Goal: Information Seeking & Learning: Learn about a topic

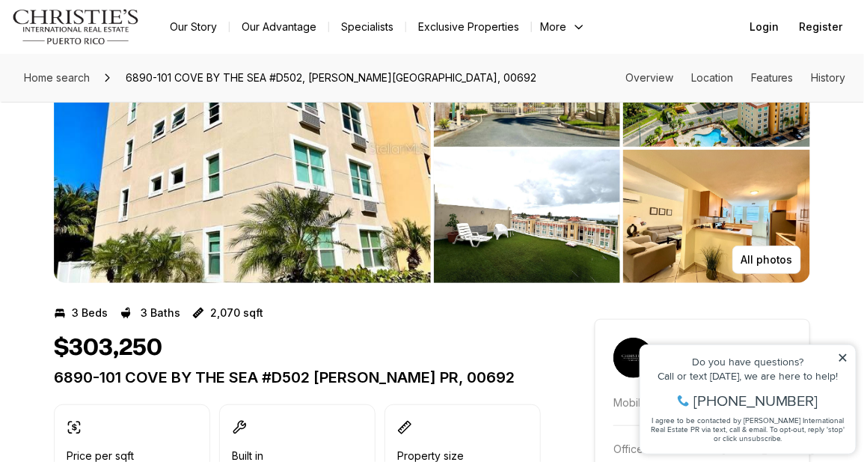
scroll to position [114, 0]
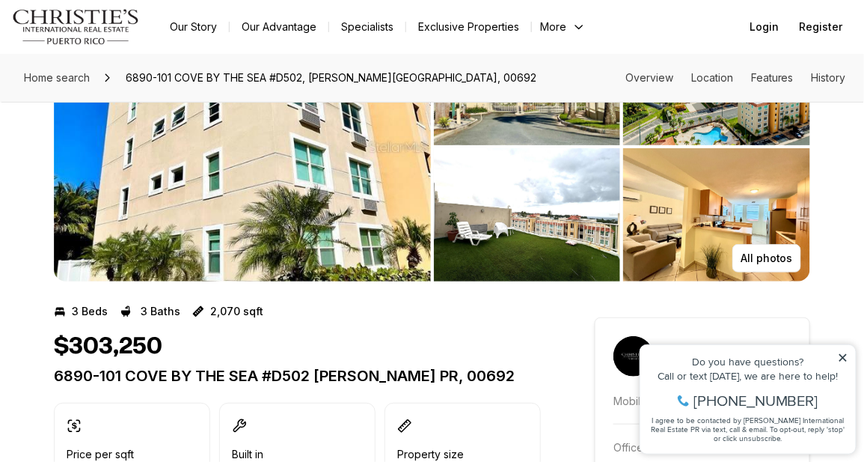
click at [295, 207] on img "View image gallery" at bounding box center [242, 146] width 377 height 269
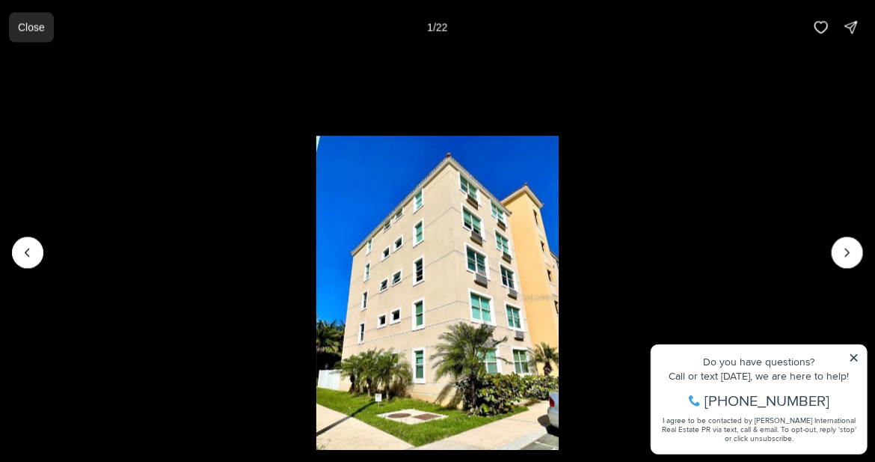
click at [37, 27] on p "Close" at bounding box center [31, 27] width 27 height 12
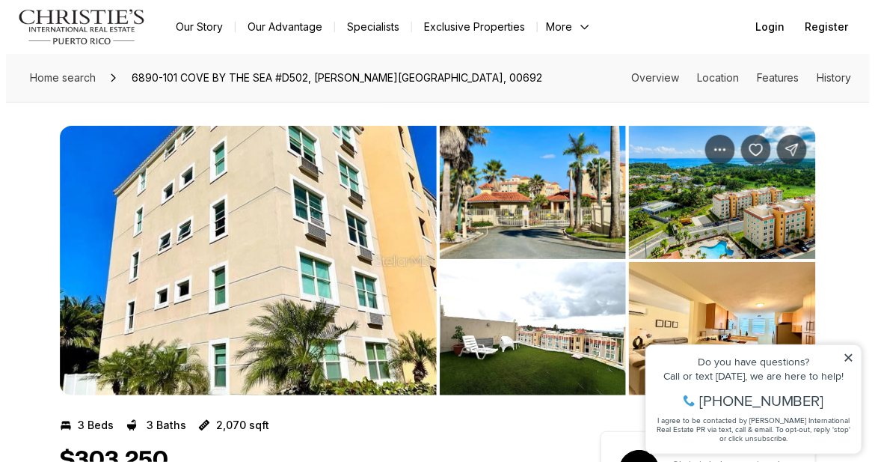
scroll to position [73, 0]
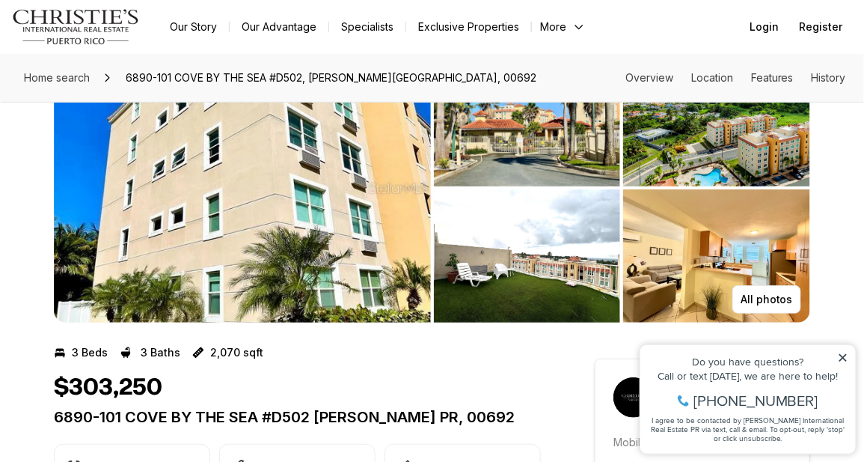
click at [302, 197] on img "View image gallery" at bounding box center [242, 187] width 377 height 269
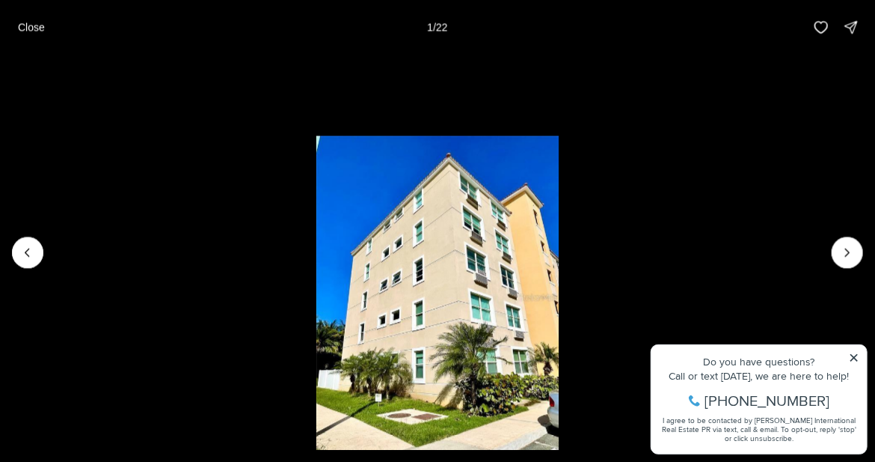
click at [855, 357] on li "1 of 22" at bounding box center [437, 252] width 875 height 396
click at [845, 258] on icon "Next slide" at bounding box center [847, 252] width 15 height 15
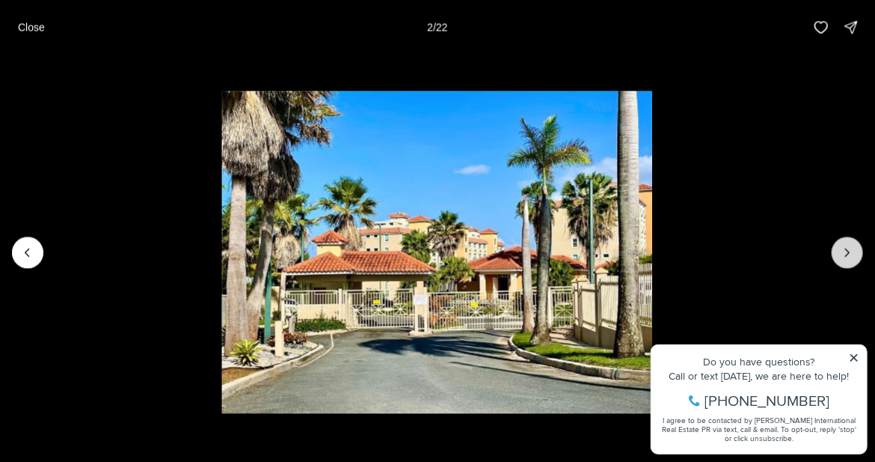
click at [845, 258] on icon "Next slide" at bounding box center [847, 252] width 15 height 15
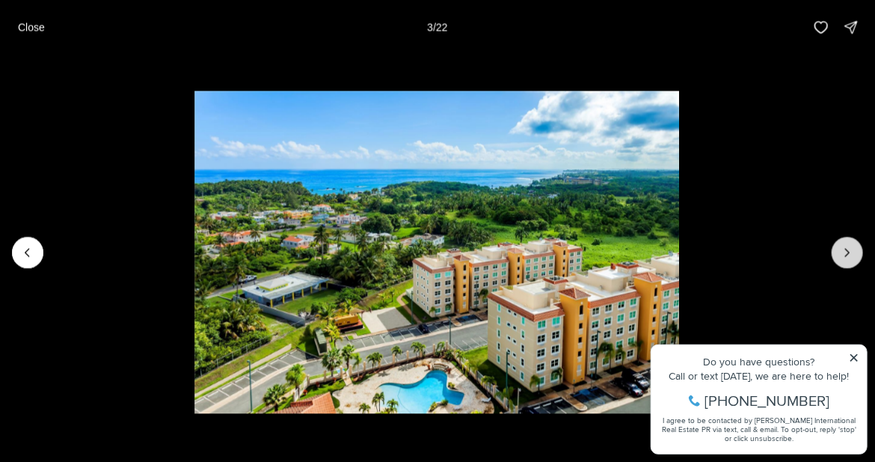
click at [854, 254] on icon "Next slide" at bounding box center [847, 252] width 15 height 15
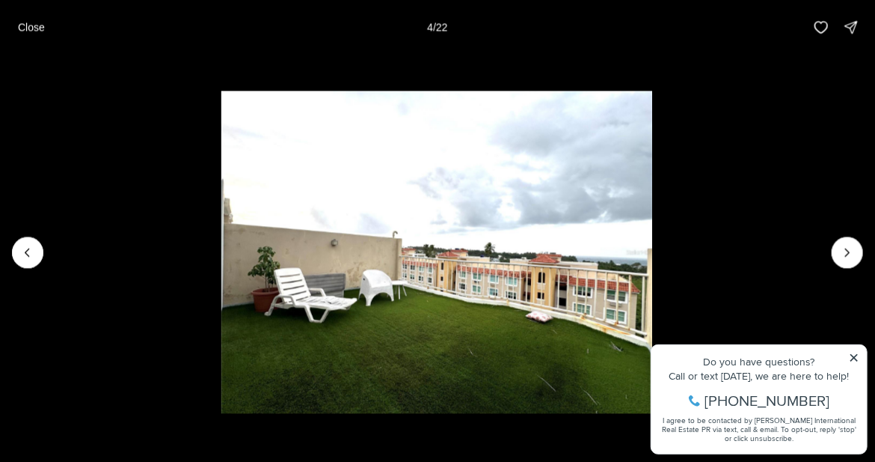
click at [853, 358] on li "4 of 22" at bounding box center [436, 252] width 875 height 396
click at [855, 352] on li "4 of 22" at bounding box center [436, 252] width 875 height 396
click at [848, 249] on icon "Next slide" at bounding box center [847, 252] width 15 height 15
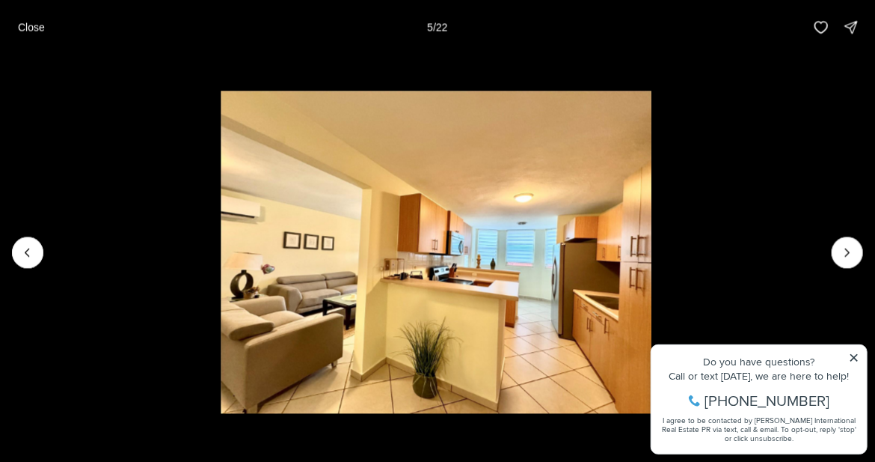
click at [854, 356] on li "5 of 22" at bounding box center [436, 252] width 875 height 396
click at [854, 357] on li "5 of 22" at bounding box center [436, 252] width 875 height 396
click at [750, 297] on li "5 of 22" at bounding box center [436, 252] width 875 height 396
click at [851, 255] on icon "Next slide" at bounding box center [847, 252] width 15 height 15
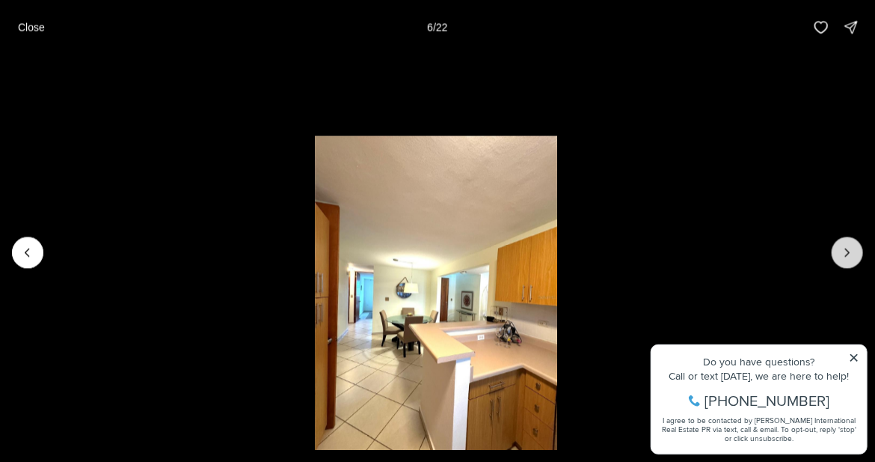
click at [851, 255] on icon "Next slide" at bounding box center [847, 252] width 15 height 15
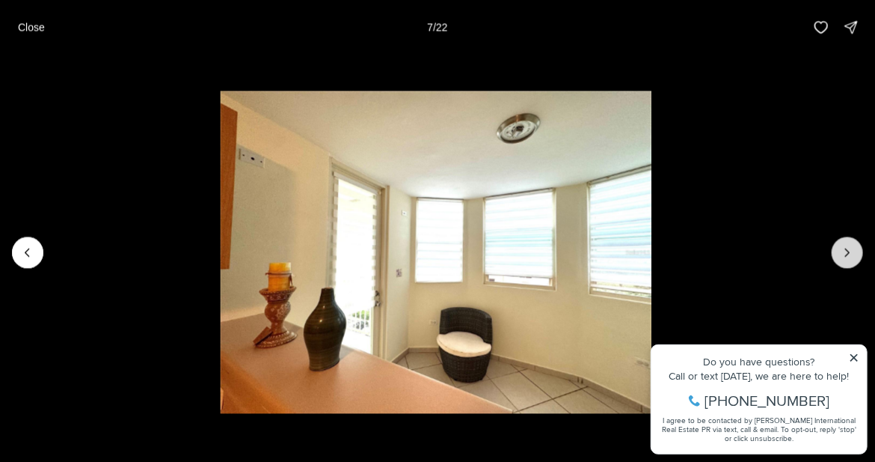
click at [851, 255] on icon "Next slide" at bounding box center [847, 252] width 15 height 15
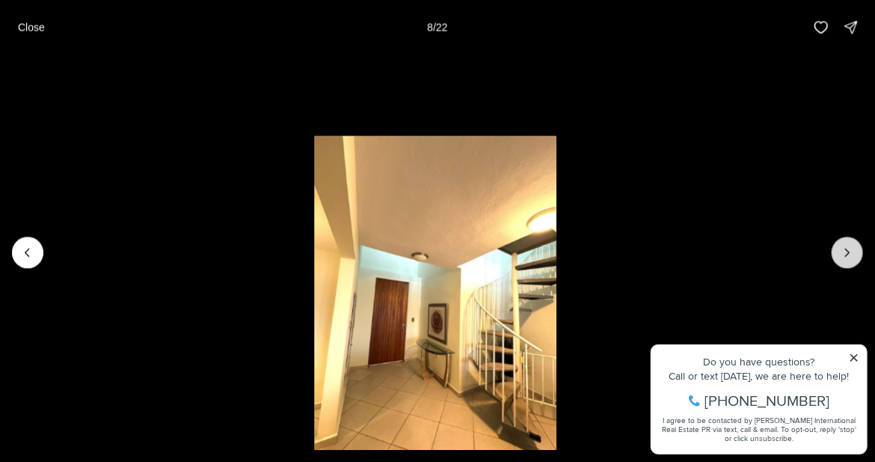
click at [850, 254] on icon "Next slide" at bounding box center [847, 252] width 15 height 15
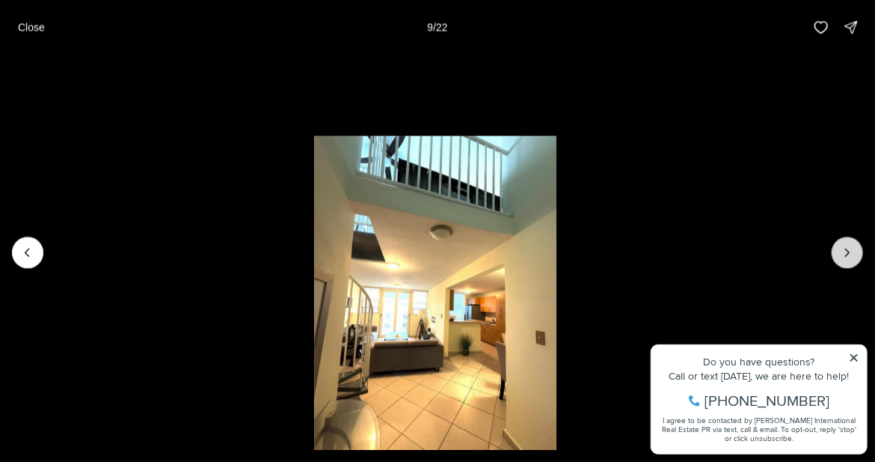
click at [850, 254] on icon "Next slide" at bounding box center [847, 252] width 15 height 15
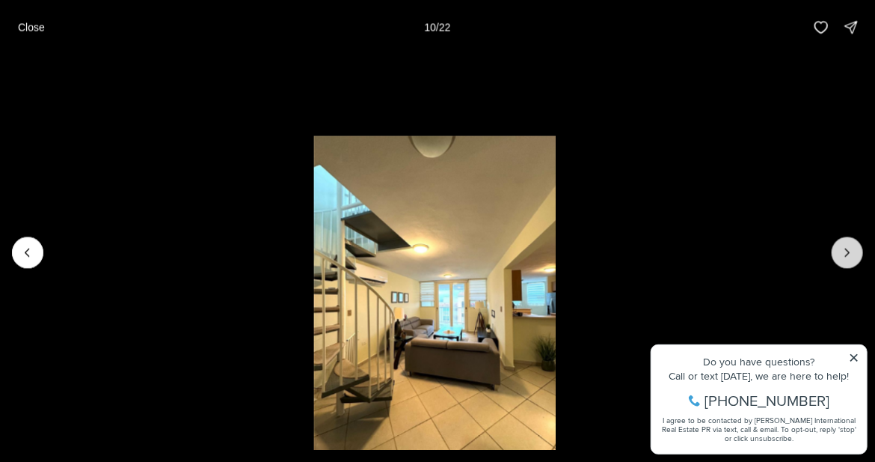
click at [850, 254] on icon "Next slide" at bounding box center [847, 252] width 15 height 15
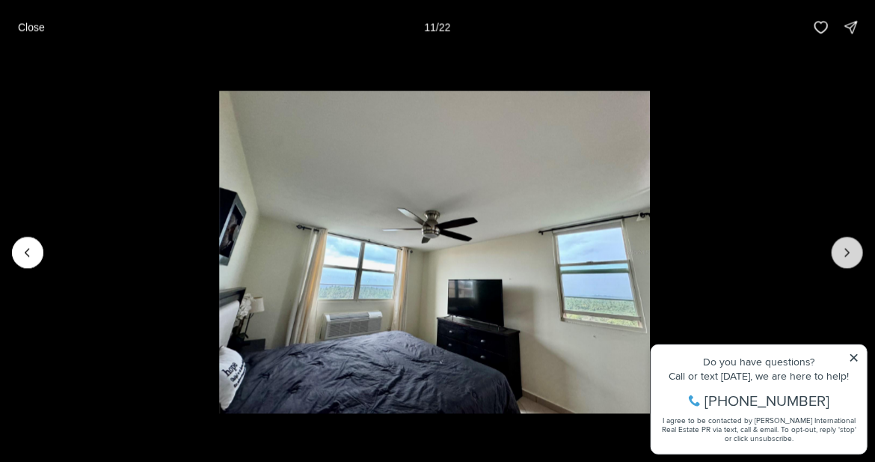
click at [850, 254] on icon "Next slide" at bounding box center [847, 252] width 15 height 15
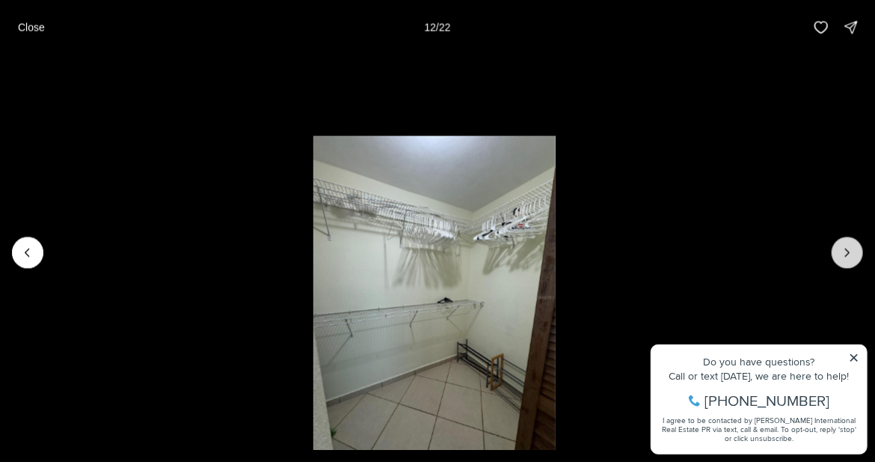
click at [850, 254] on icon "Next slide" at bounding box center [847, 252] width 15 height 15
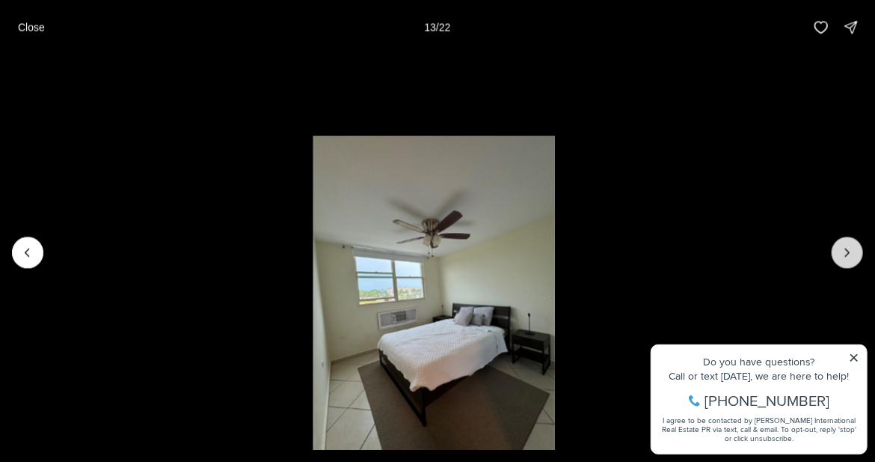
click at [850, 254] on icon "Next slide" at bounding box center [847, 252] width 15 height 15
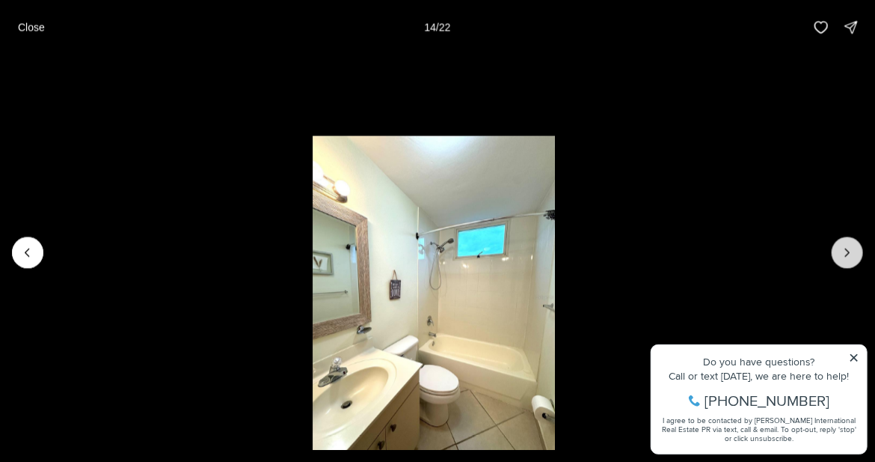
click at [850, 254] on icon "Next slide" at bounding box center [847, 252] width 15 height 15
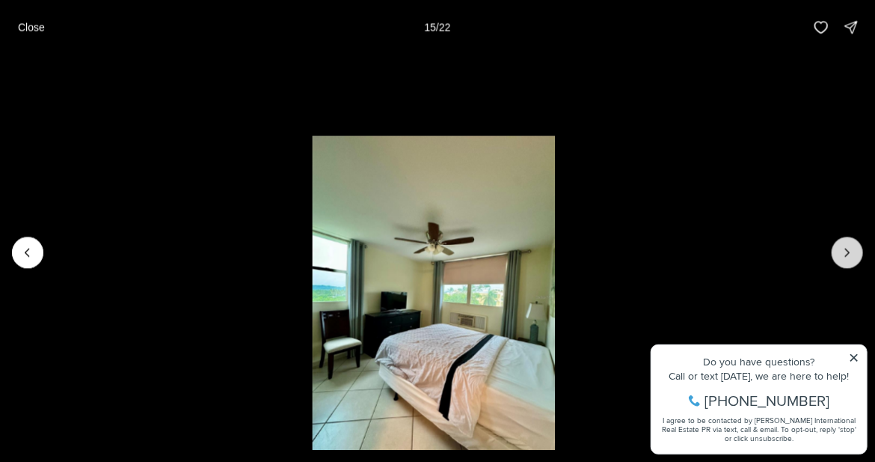
click at [850, 254] on icon "Next slide" at bounding box center [847, 252] width 15 height 15
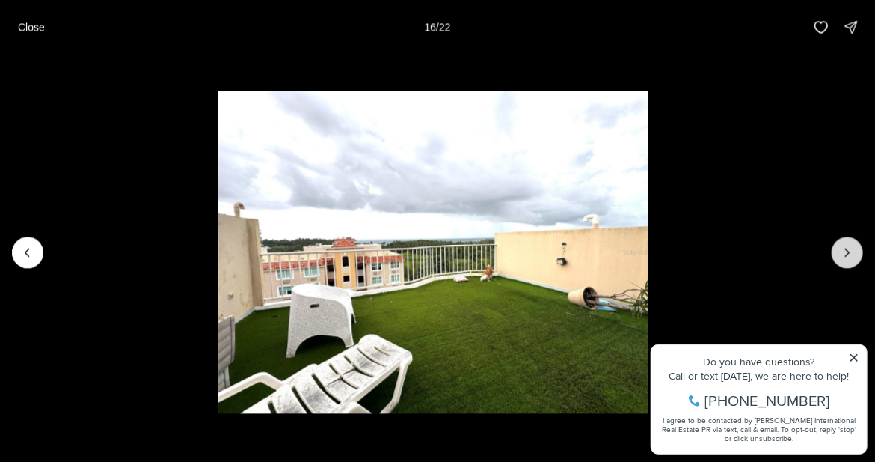
click at [850, 254] on icon "Next slide" at bounding box center [847, 252] width 15 height 15
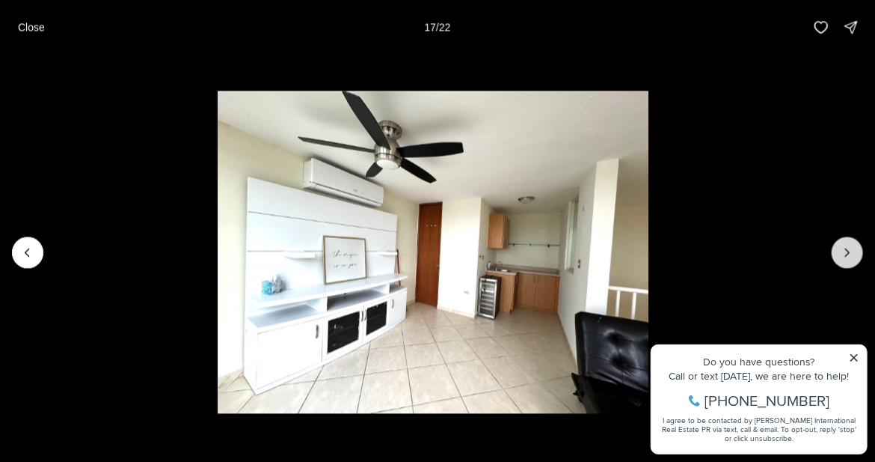
click at [851, 246] on icon "Next slide" at bounding box center [847, 252] width 15 height 15
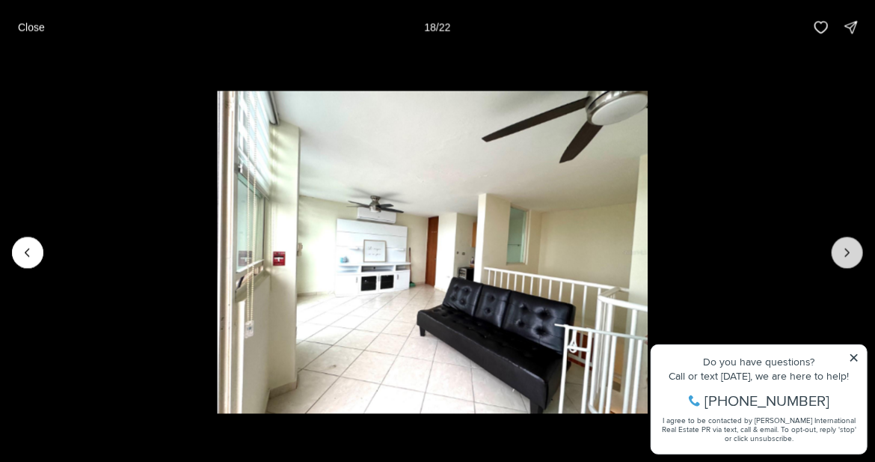
click at [851, 246] on icon "Next slide" at bounding box center [847, 252] width 15 height 15
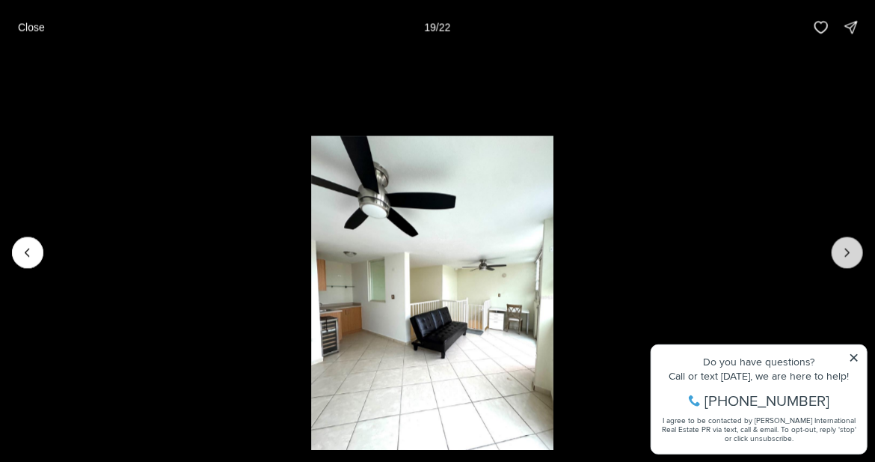
click at [851, 246] on icon "Next slide" at bounding box center [847, 252] width 15 height 15
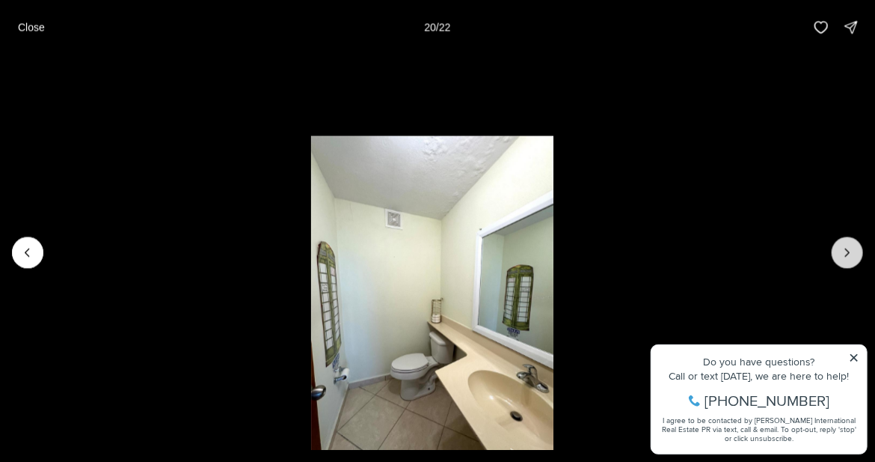
click at [851, 246] on icon "Next slide" at bounding box center [847, 252] width 15 height 15
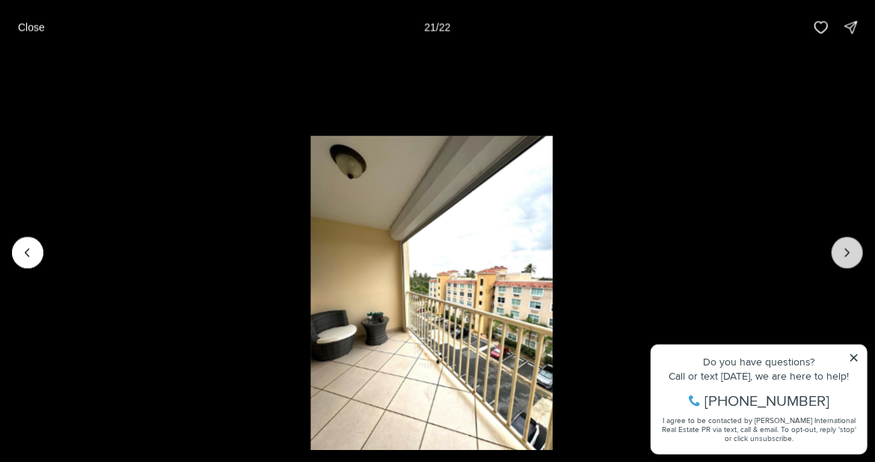
click at [851, 246] on icon "Next slide" at bounding box center [847, 252] width 15 height 15
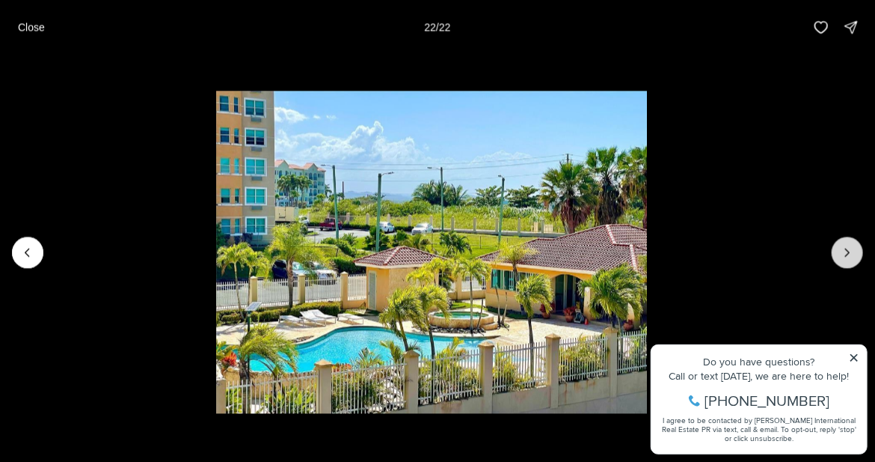
click at [851, 246] on div at bounding box center [847, 251] width 31 height 31
click at [846, 248] on div at bounding box center [847, 251] width 31 height 31
click at [21, 256] on icon "Previous slide" at bounding box center [27, 252] width 15 height 15
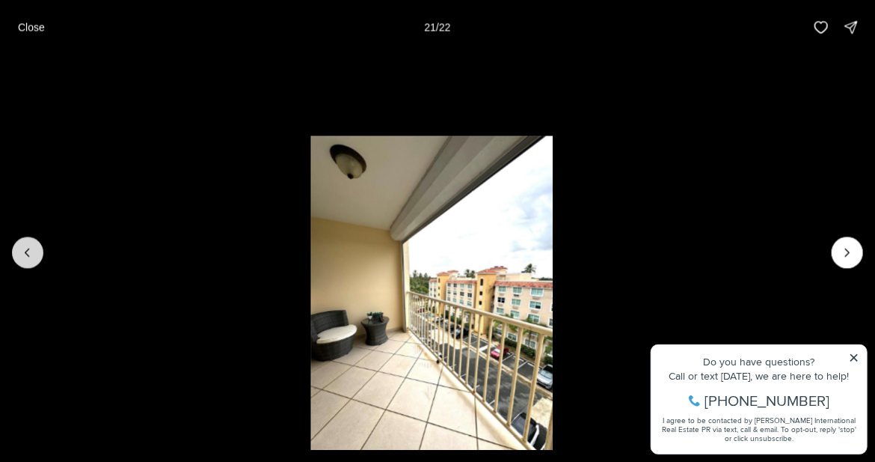
click at [21, 256] on icon "Previous slide" at bounding box center [27, 252] width 15 height 15
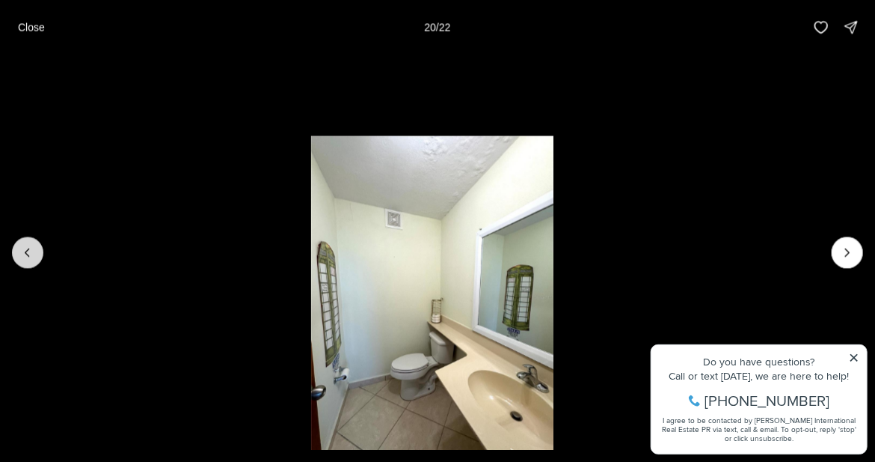
click at [21, 256] on icon "Previous slide" at bounding box center [27, 252] width 15 height 15
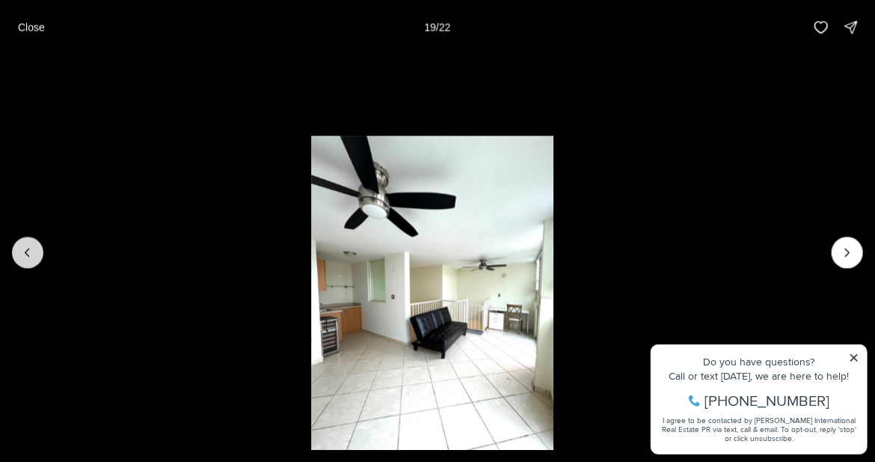
click at [21, 256] on icon "Previous slide" at bounding box center [27, 252] width 15 height 15
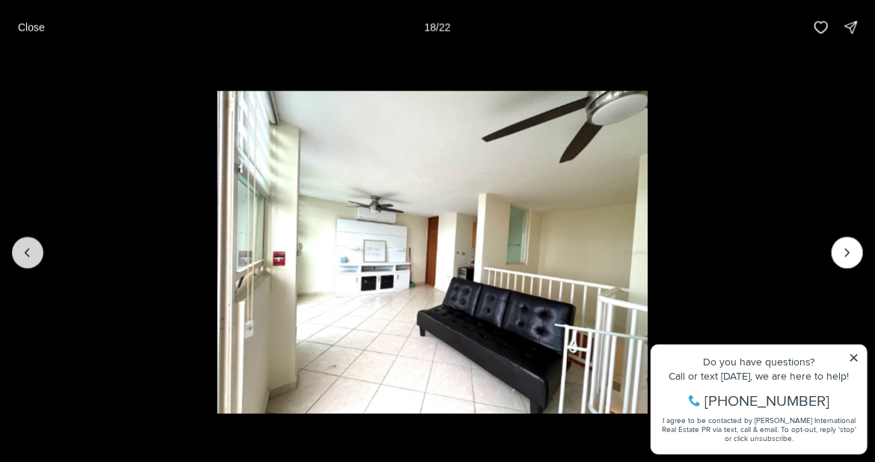
click at [21, 256] on icon "Previous slide" at bounding box center [27, 252] width 15 height 15
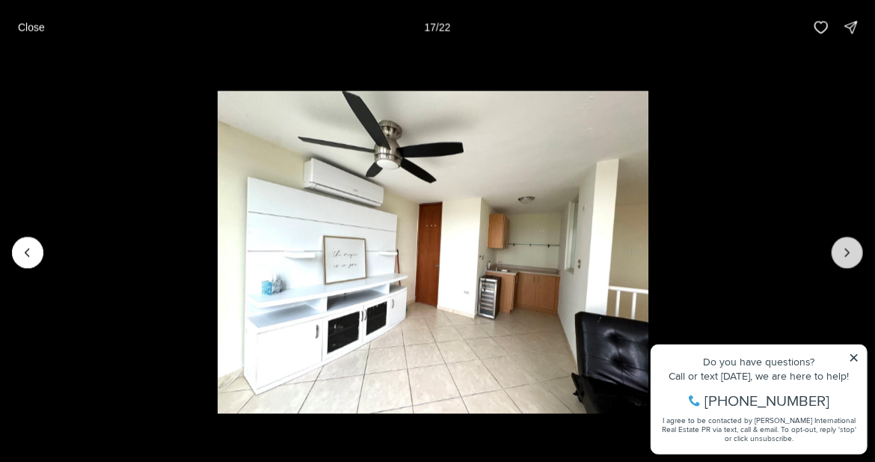
click at [848, 252] on icon "Next slide" at bounding box center [847, 252] width 15 height 15
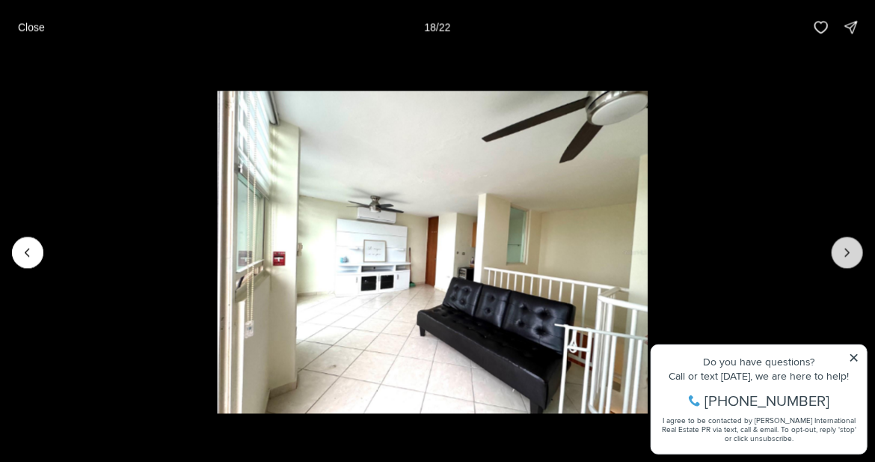
click at [848, 252] on icon "Next slide" at bounding box center [847, 252] width 15 height 15
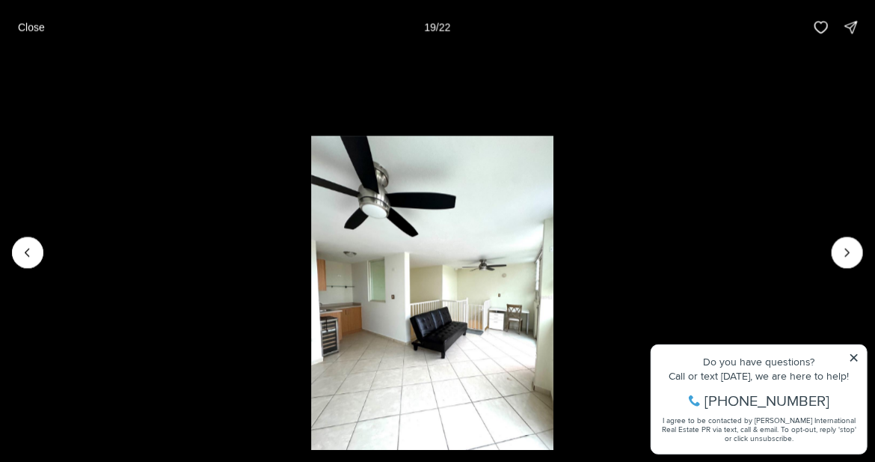
click at [855, 355] on li "19 of 22" at bounding box center [432, 252] width 875 height 396
click at [848, 249] on icon "Next slide" at bounding box center [847, 252] width 15 height 15
